Goal: Information Seeking & Learning: Learn about a topic

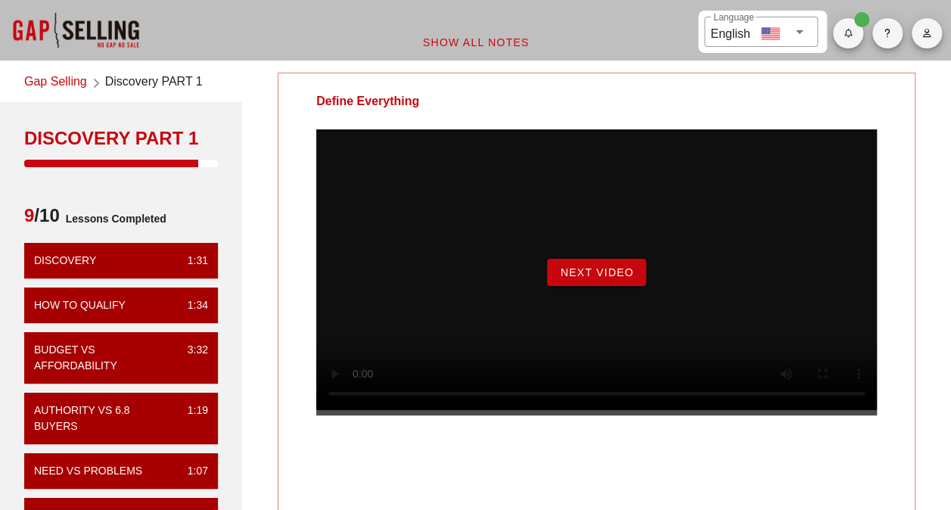
click at [580, 278] on span "Next Video" at bounding box center [596, 272] width 74 height 12
click at [620, 278] on span "Begin Exercise" at bounding box center [597, 272] width 104 height 12
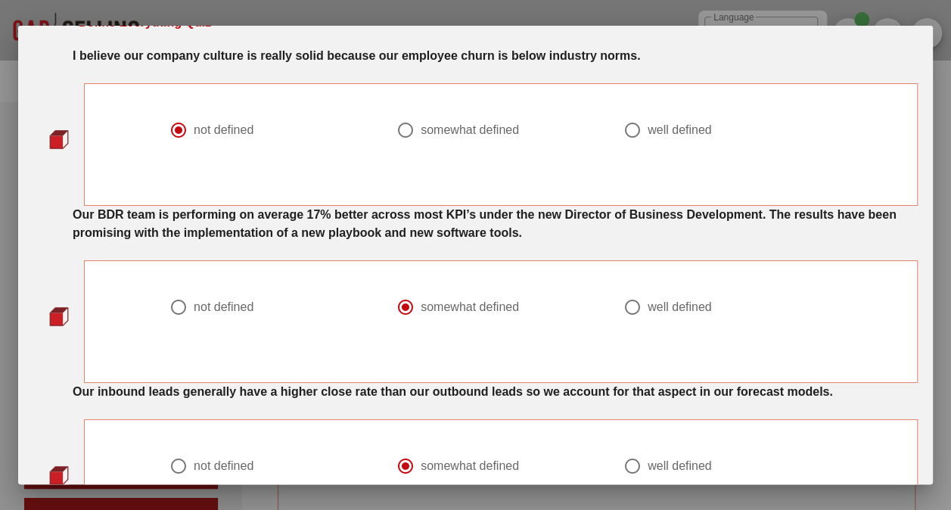
scroll to position [151, 0]
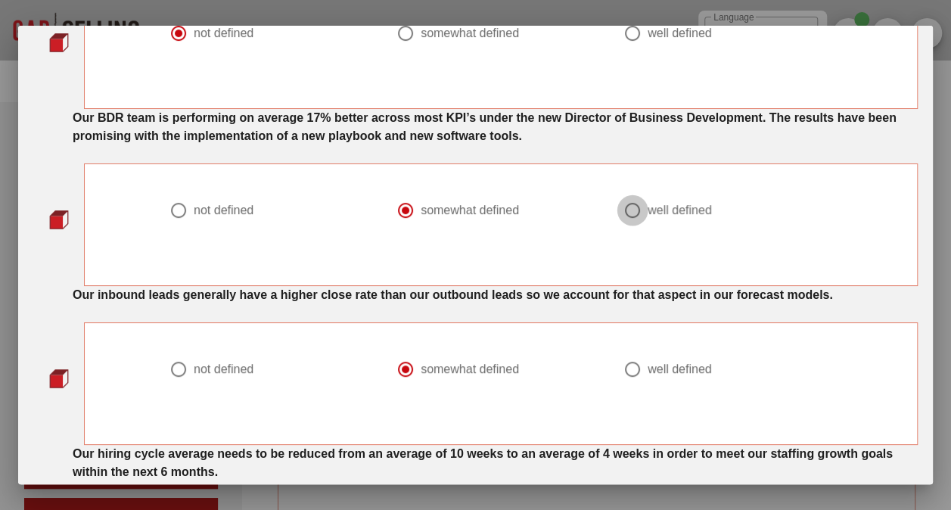
click at [626, 206] on div at bounding box center [633, 210] width 26 height 26
radio input "false"
radio input "true"
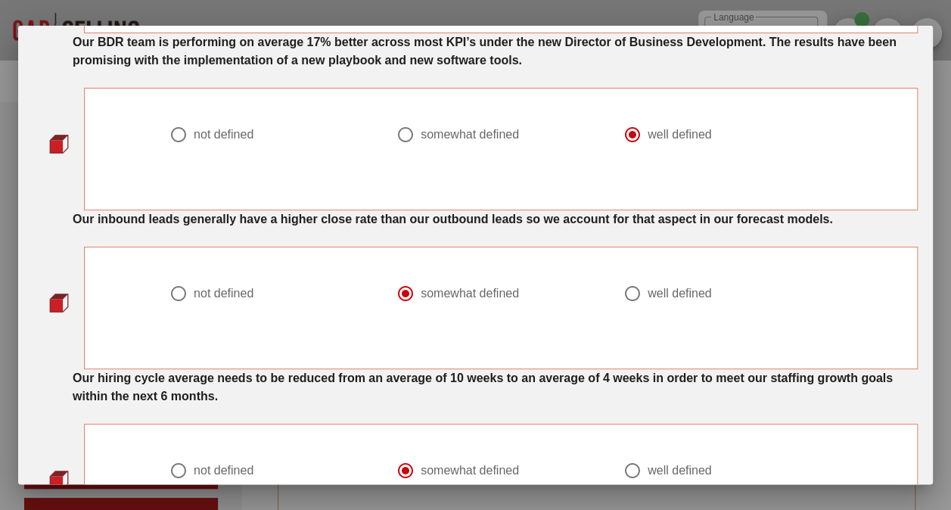
click at [623, 295] on div at bounding box center [633, 294] width 26 height 26
radio input "false"
radio input "true"
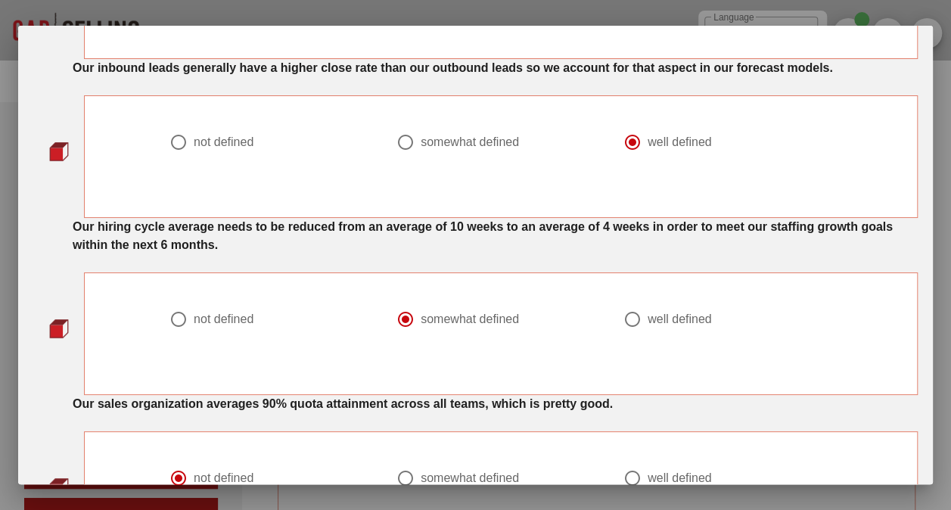
scroll to position [454, 0]
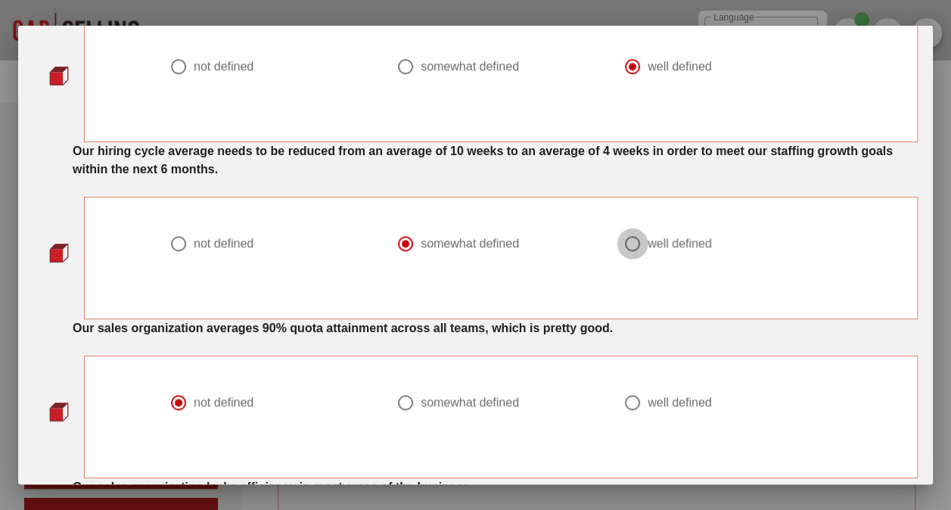
click at [621, 247] on div at bounding box center [633, 244] width 26 height 26
radio input "false"
radio input "true"
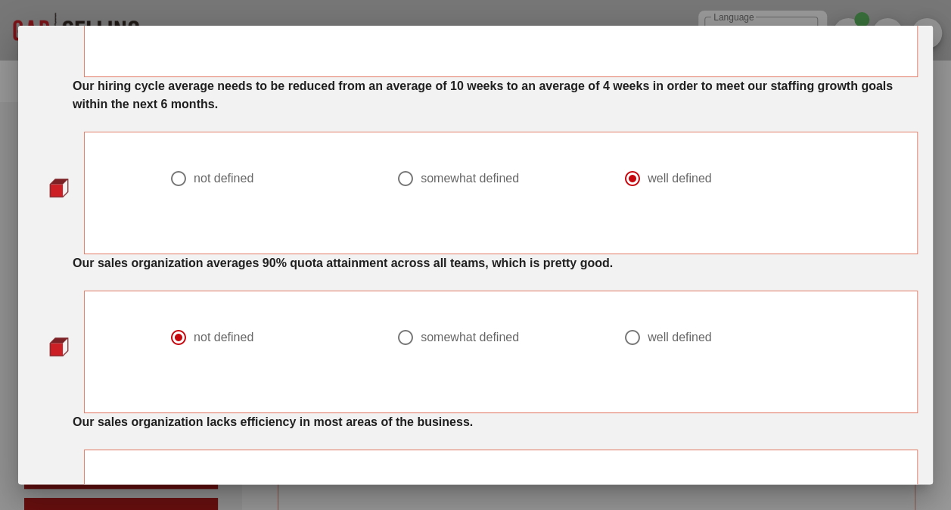
scroll to position [605, 0]
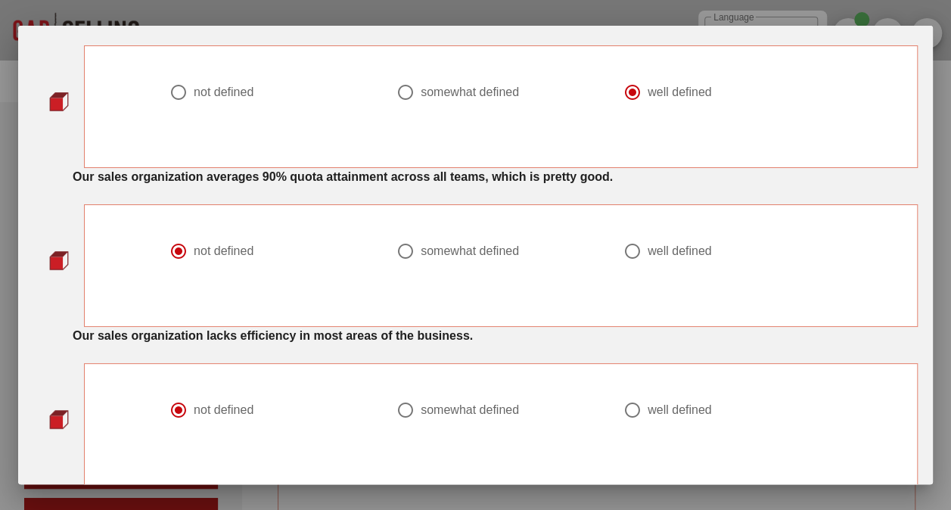
click at [434, 242] on div "somewhat defined" at bounding box center [494, 251] width 197 height 18
radio input "false"
radio input "true"
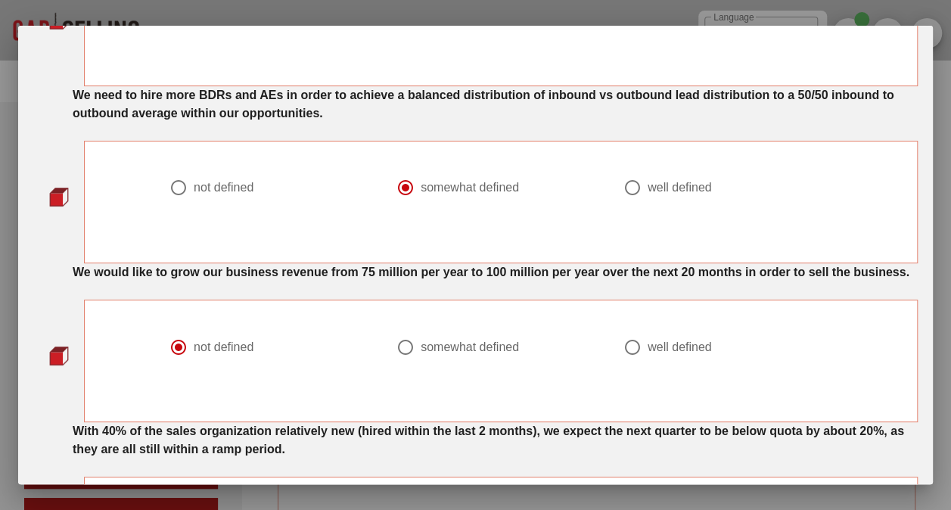
scroll to position [1211, 0]
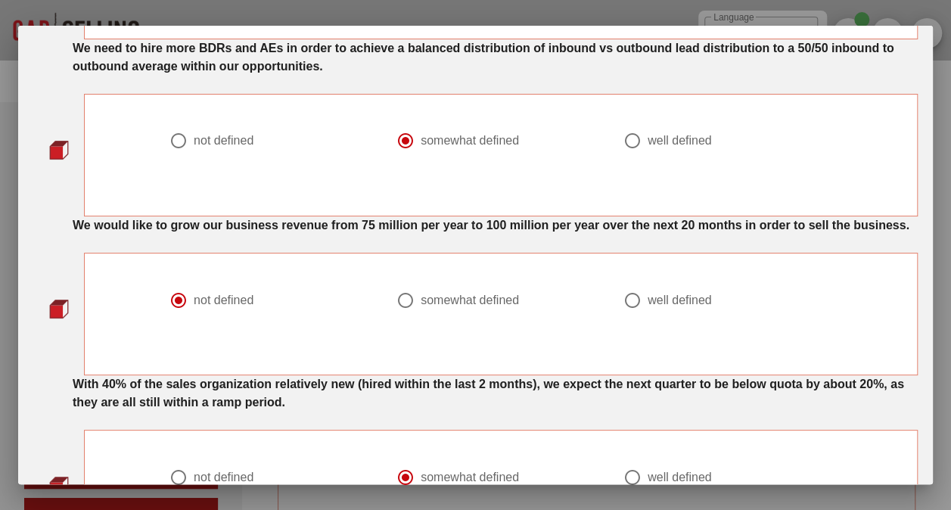
click at [648, 307] on div "well defined" at bounding box center [680, 299] width 64 height 15
radio input "false"
radio input "true"
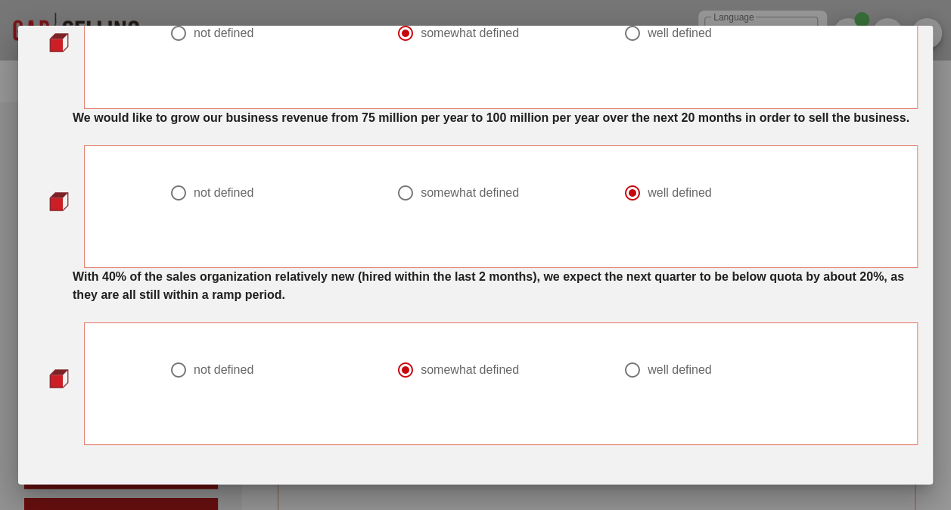
scroll to position [1362, 0]
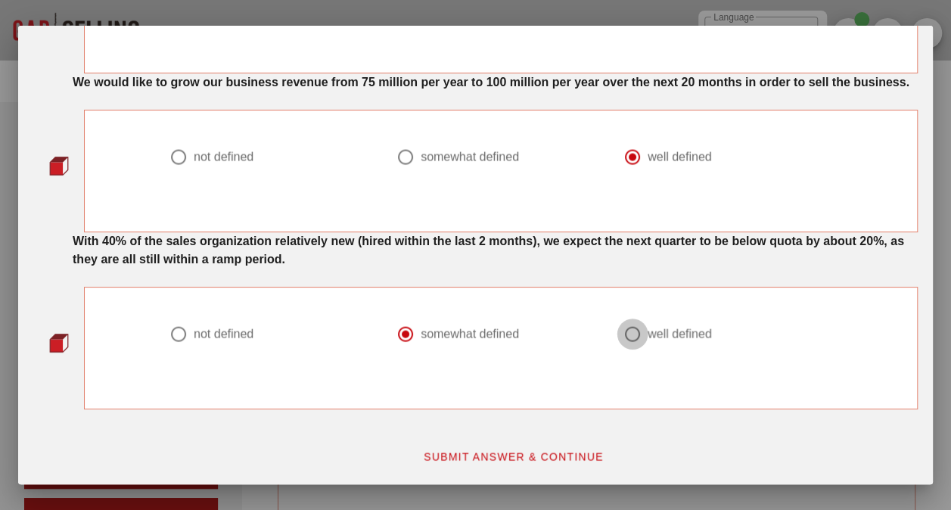
click at [633, 337] on div at bounding box center [633, 334] width 26 height 26
radio input "false"
radio input "true"
click at [489, 461] on span "SUBMIT ANSWER & CONTINUE" at bounding box center [513, 456] width 181 height 12
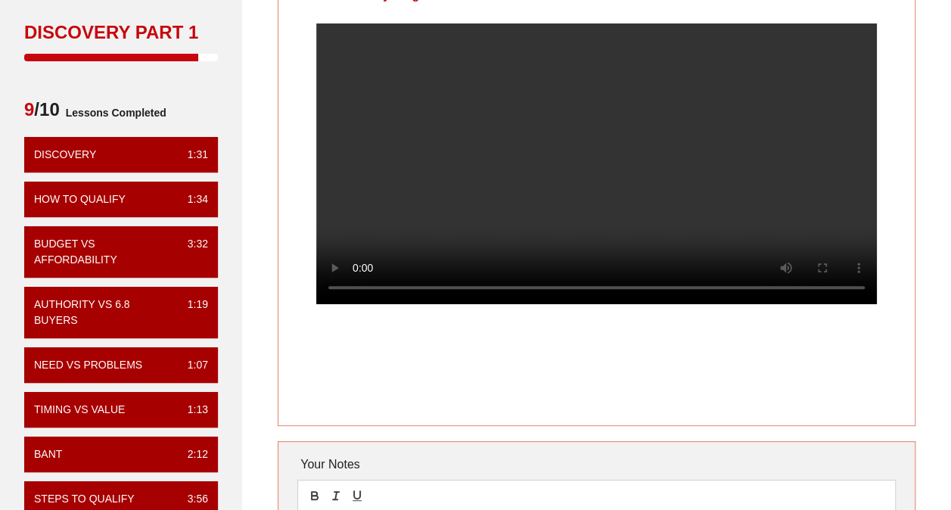
scroll to position [76, 0]
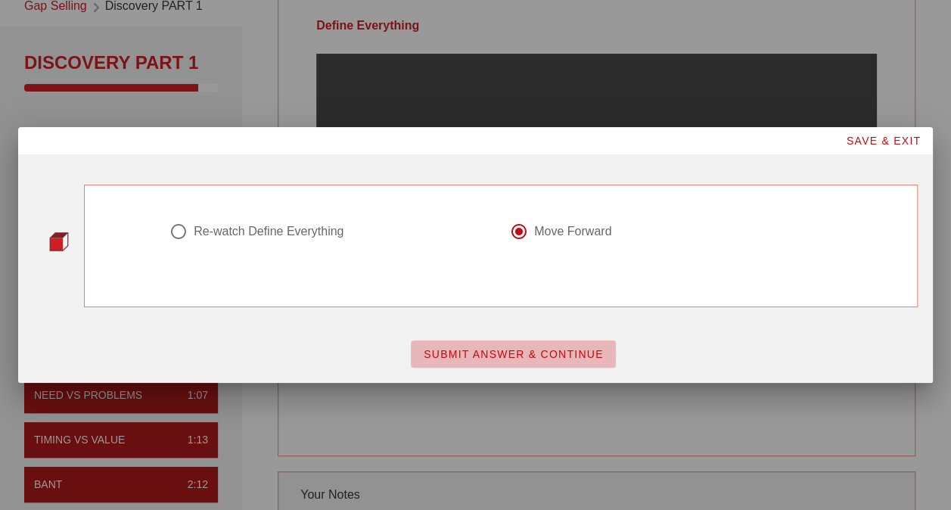
click at [527, 356] on span "SUBMIT ANSWER & CONTINUE" at bounding box center [513, 354] width 181 height 12
